Goal: Task Accomplishment & Management: Use online tool/utility

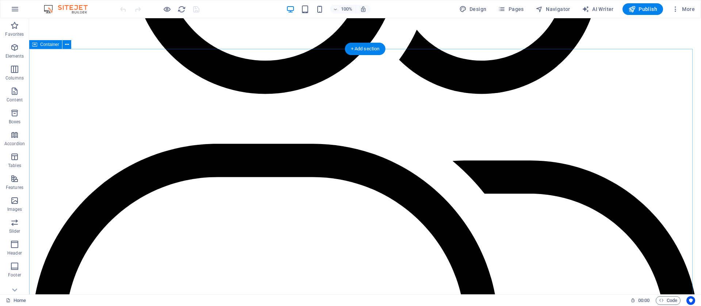
scroll to position [1644, 0]
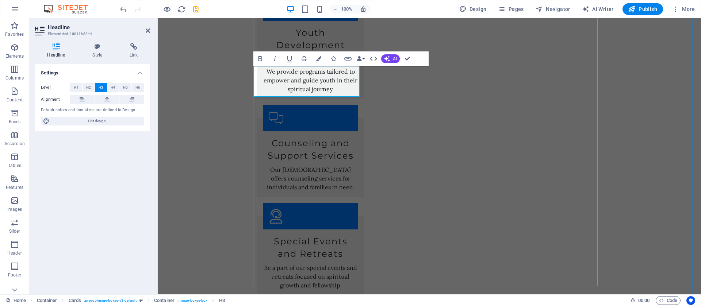
scroll to position [1753, 0]
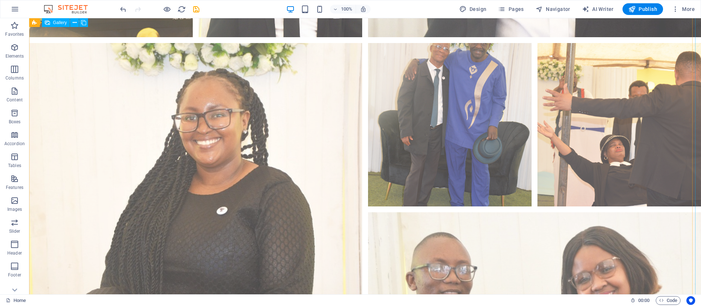
scroll to position [10191, 0]
select select "4"
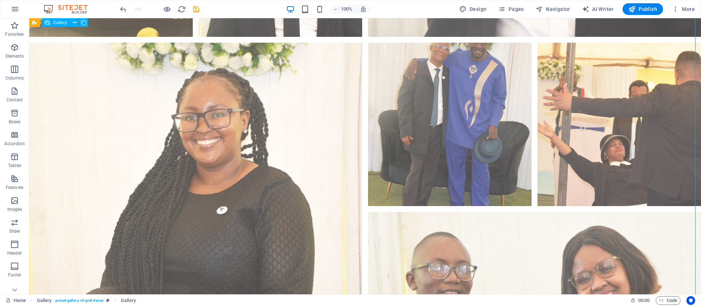
select select "px"
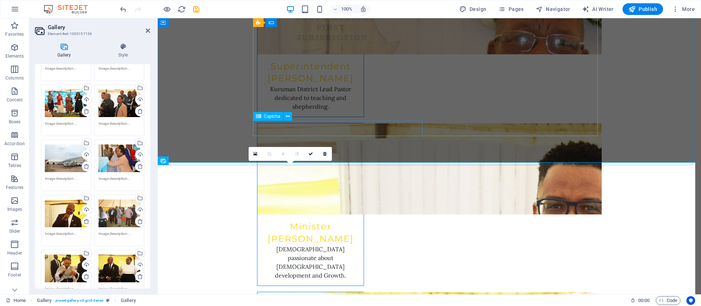
scroll to position [2687, 0]
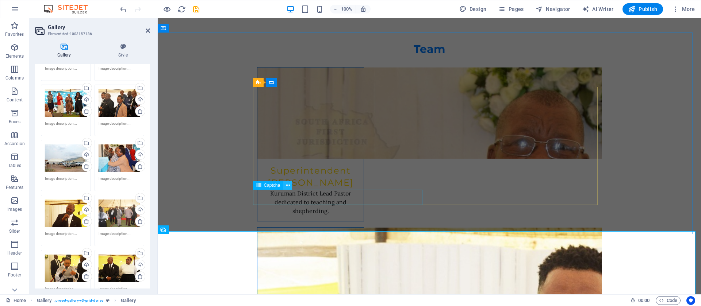
click at [285, 185] on button at bounding box center [287, 185] width 9 height 9
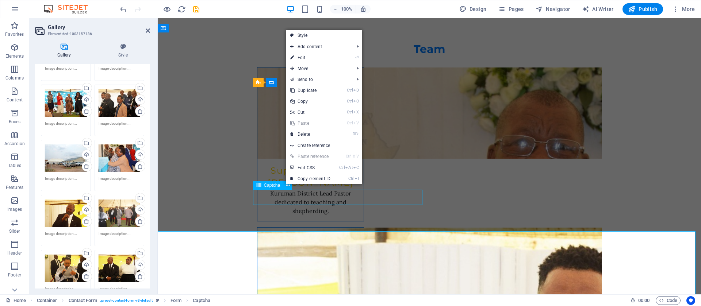
scroll to position [2705, 0]
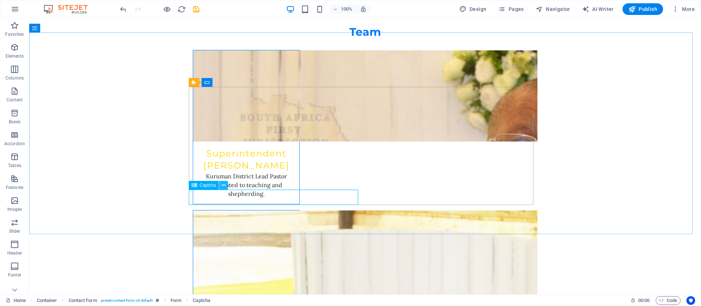
click at [224, 184] on icon at bounding box center [224, 186] width 4 height 8
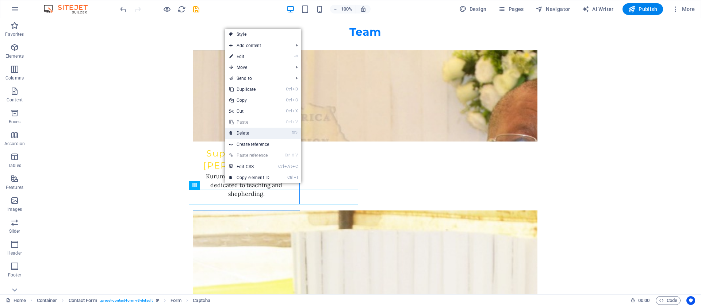
click at [255, 134] on link "⌦ Delete" at bounding box center [249, 133] width 49 height 11
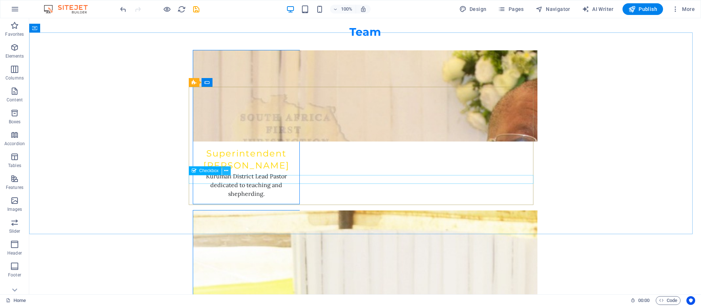
click at [228, 172] on icon at bounding box center [226, 171] width 4 height 8
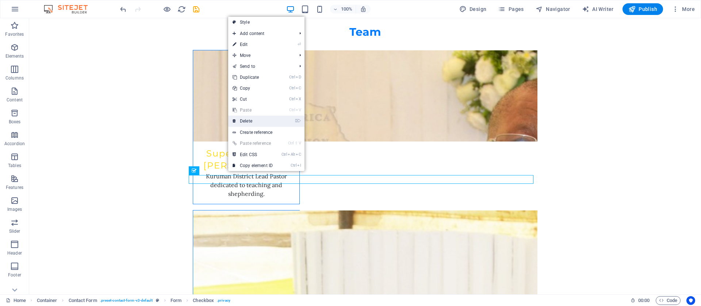
click at [253, 123] on link "⌦ Delete" at bounding box center [252, 121] width 49 height 11
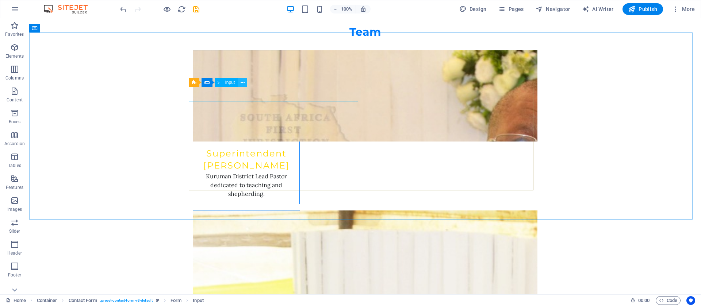
click at [245, 83] on button at bounding box center [242, 82] width 9 height 9
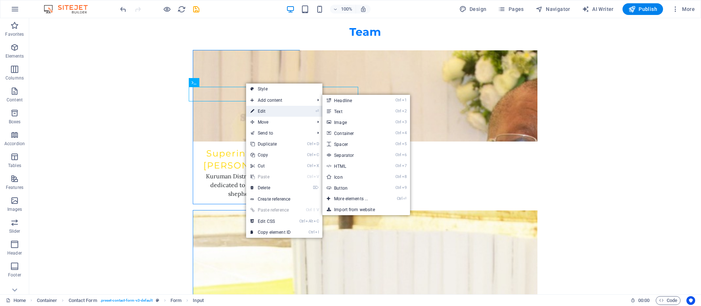
click at [256, 111] on link "⏎ Edit" at bounding box center [270, 111] width 49 height 11
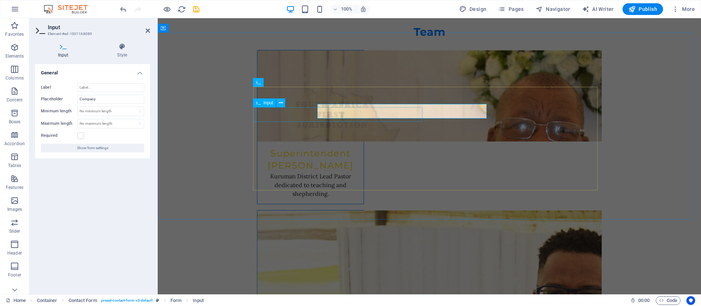
scroll to position [2687, 0]
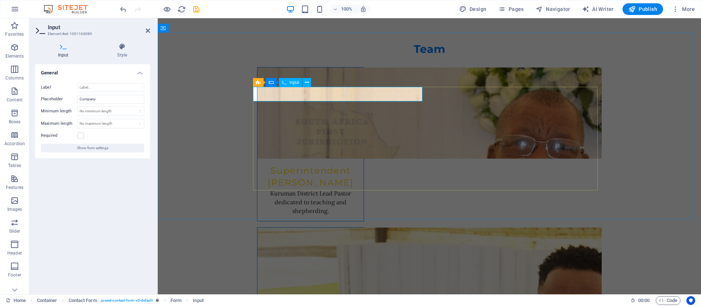
drag, startPoint x: 288, startPoint y: 93, endPoint x: 266, endPoint y: 93, distance: 22.6
click at [98, 100] on input "Company" at bounding box center [110, 99] width 67 height 9
type input "C"
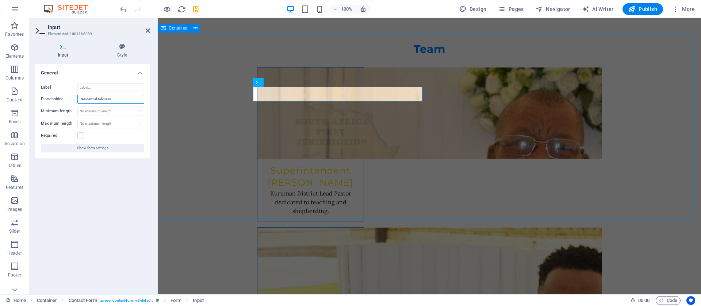
type input "Residential Address"
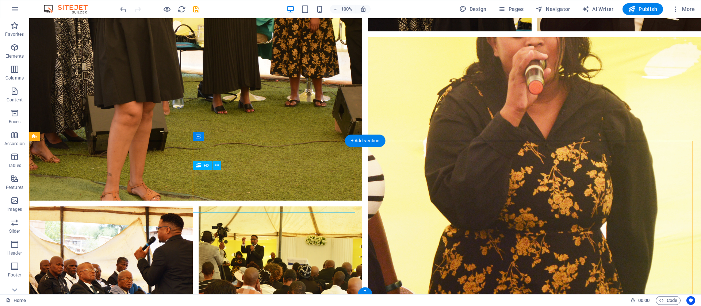
scroll to position [12917, 0]
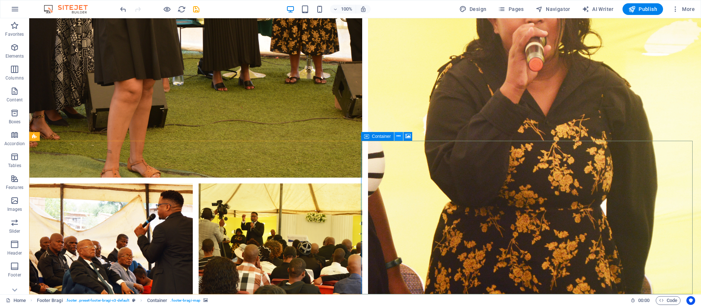
click at [400, 136] on icon at bounding box center [399, 137] width 4 height 8
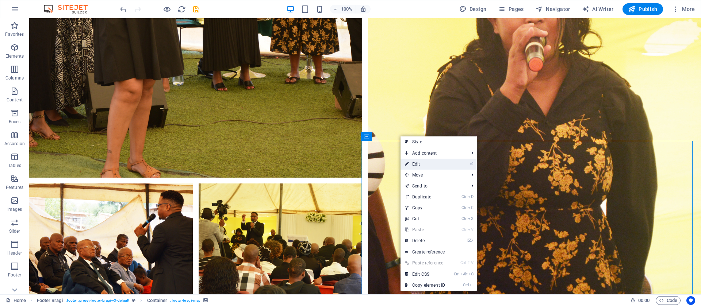
click at [416, 168] on link "⏎ Edit" at bounding box center [425, 164] width 49 height 11
select select "px"
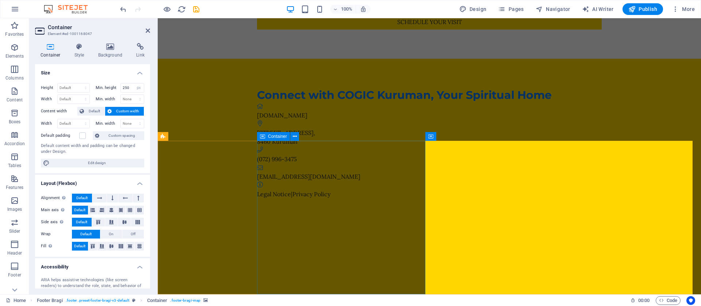
scroll to position [11003, 0]
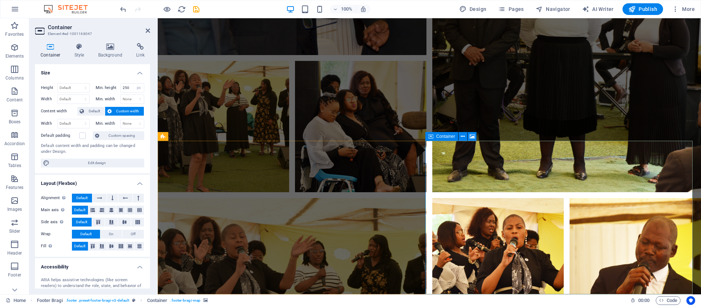
click at [143, 49] on icon at bounding box center [140, 46] width 19 height 7
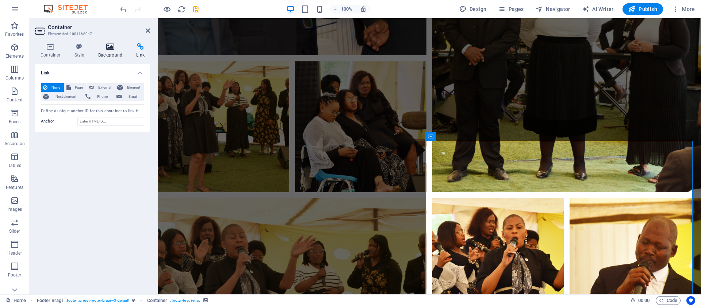
click at [114, 49] on icon at bounding box center [110, 46] width 35 height 7
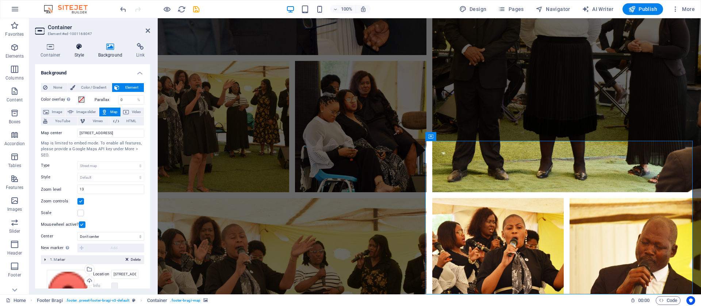
click at [77, 46] on icon at bounding box center [79, 46] width 21 height 7
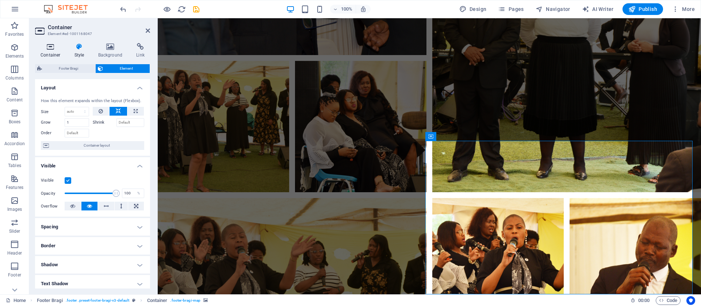
click at [50, 47] on icon at bounding box center [50, 46] width 31 height 7
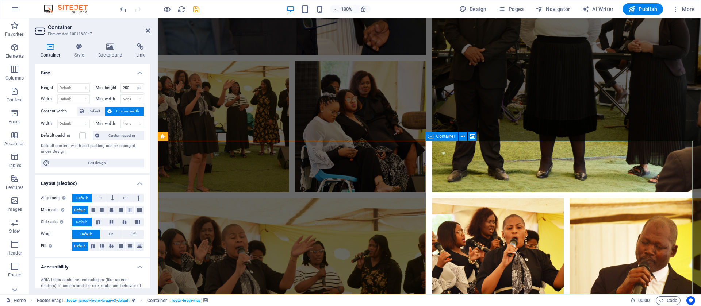
click at [466, 137] on button at bounding box center [463, 136] width 9 height 9
